Goal: Task Accomplishment & Management: Manage account settings

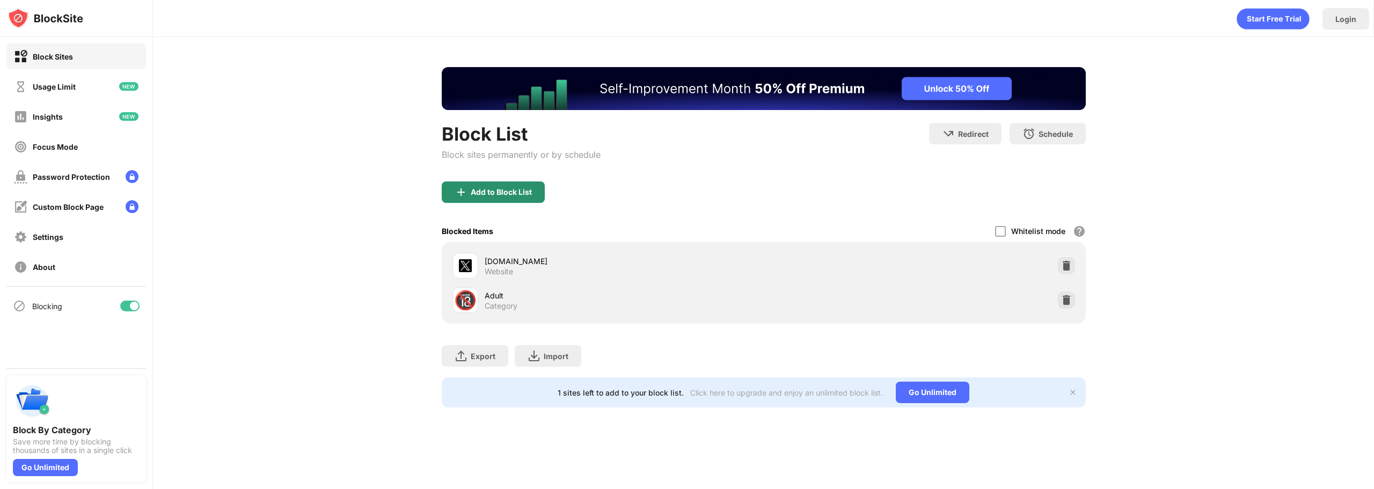
click at [525, 193] on div "Add to Block List" at bounding box center [501, 192] width 61 height 9
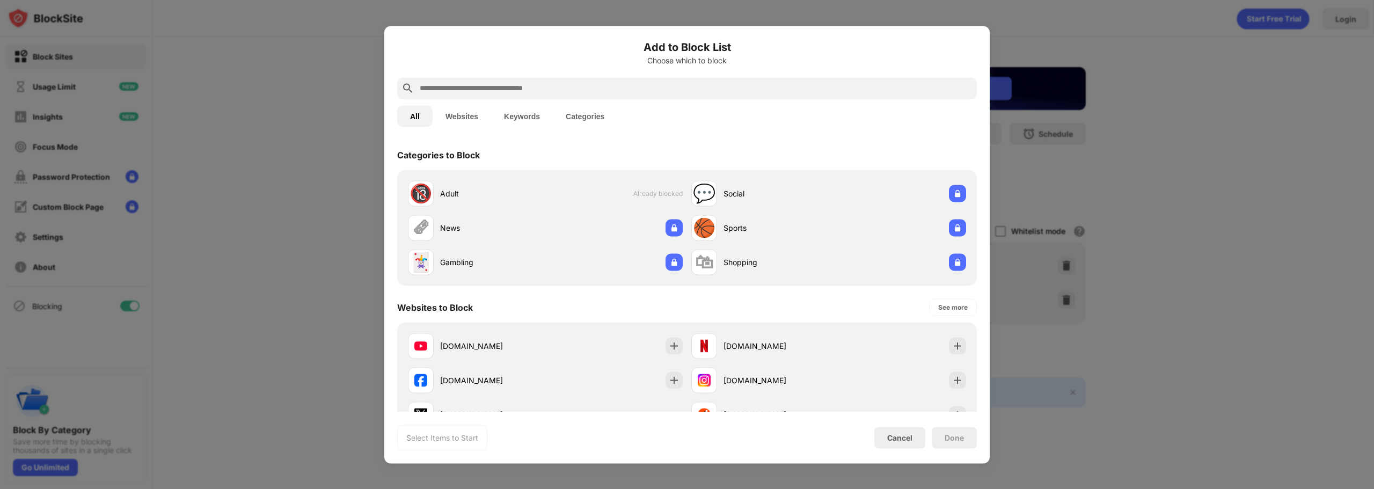
click at [601, 87] on input "text" at bounding box center [696, 88] width 554 height 13
click at [673, 380] on img at bounding box center [674, 380] width 11 height 11
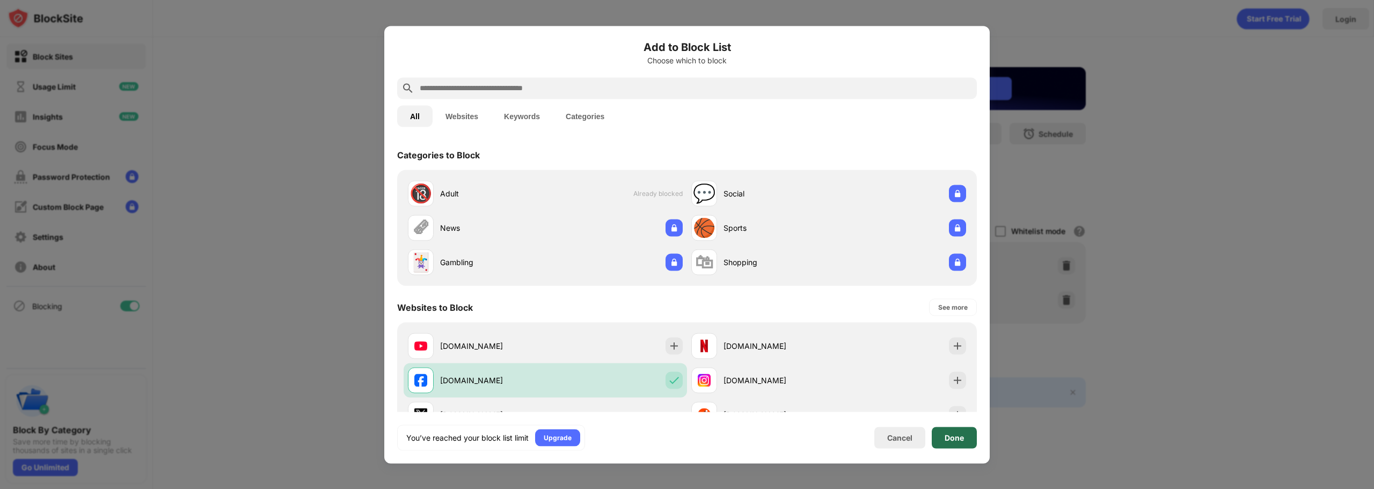
click at [967, 440] on div "Done" at bounding box center [954, 437] width 45 height 21
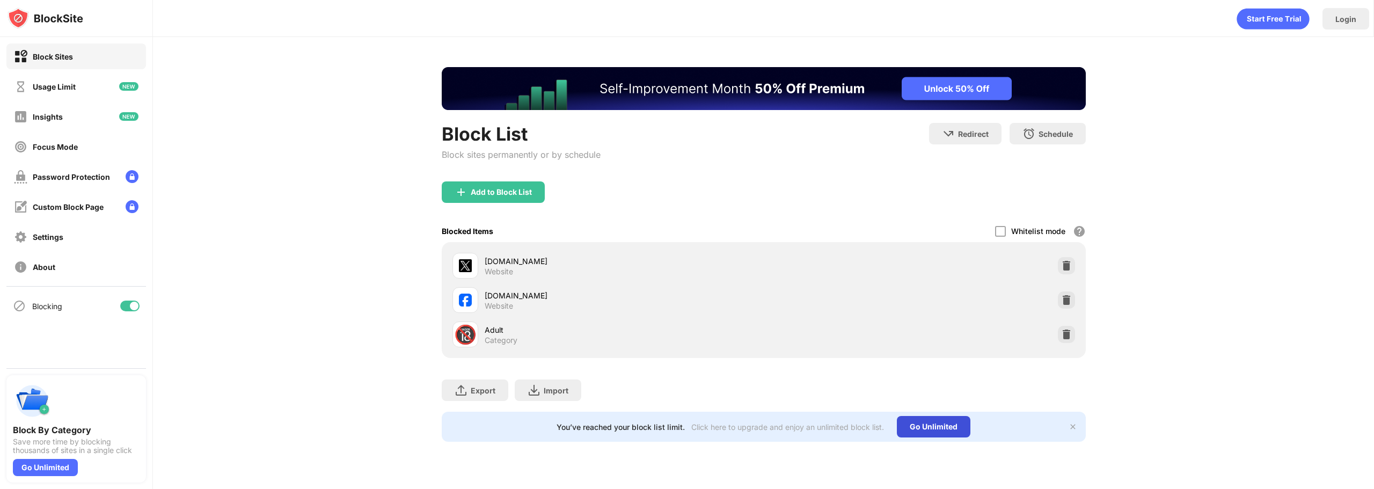
click at [949, 427] on div "Go Unlimited" at bounding box center [934, 426] width 74 height 21
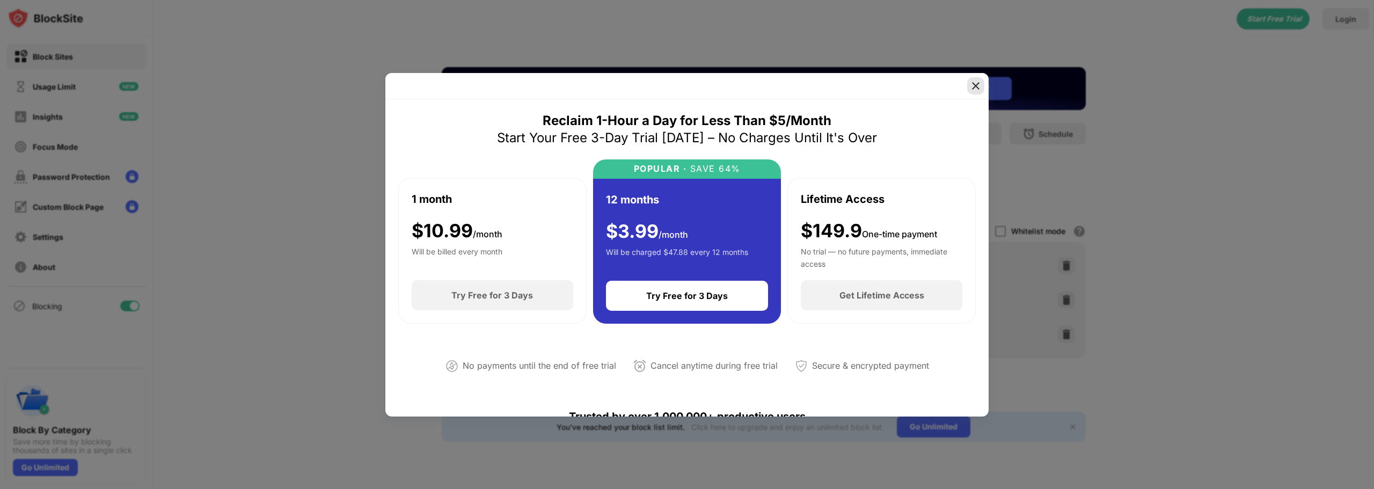
click at [977, 86] on img at bounding box center [975, 86] width 11 height 11
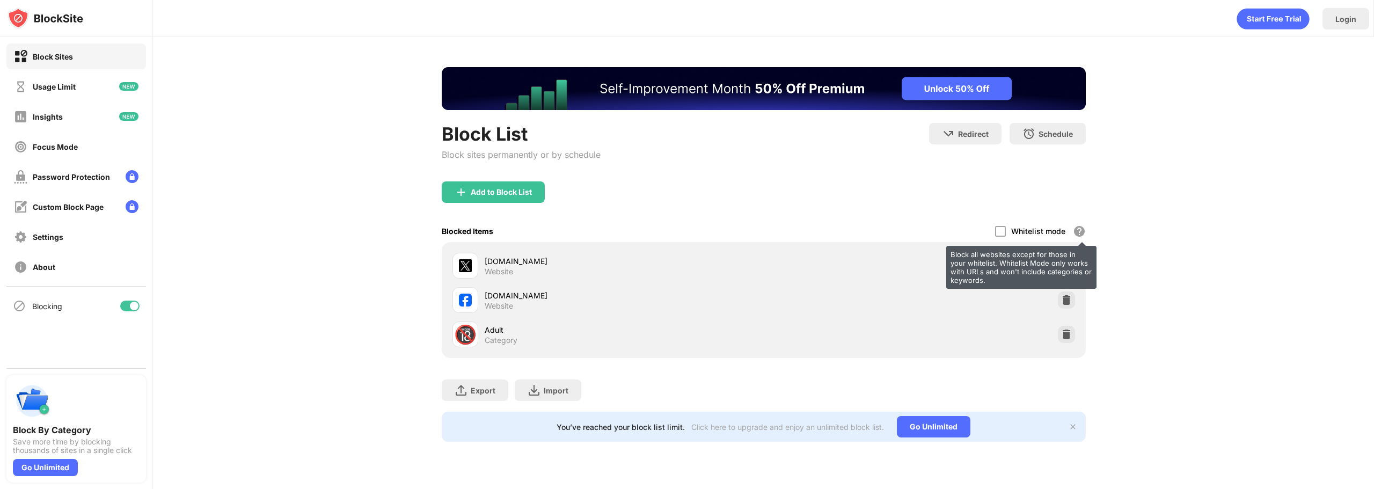
click at [1078, 231] on div "Block all websites except for those in your whitelist. Whitelist Mode only work…" at bounding box center [1079, 231] width 13 height 13
